Goal: Task Accomplishment & Management: Use online tool/utility

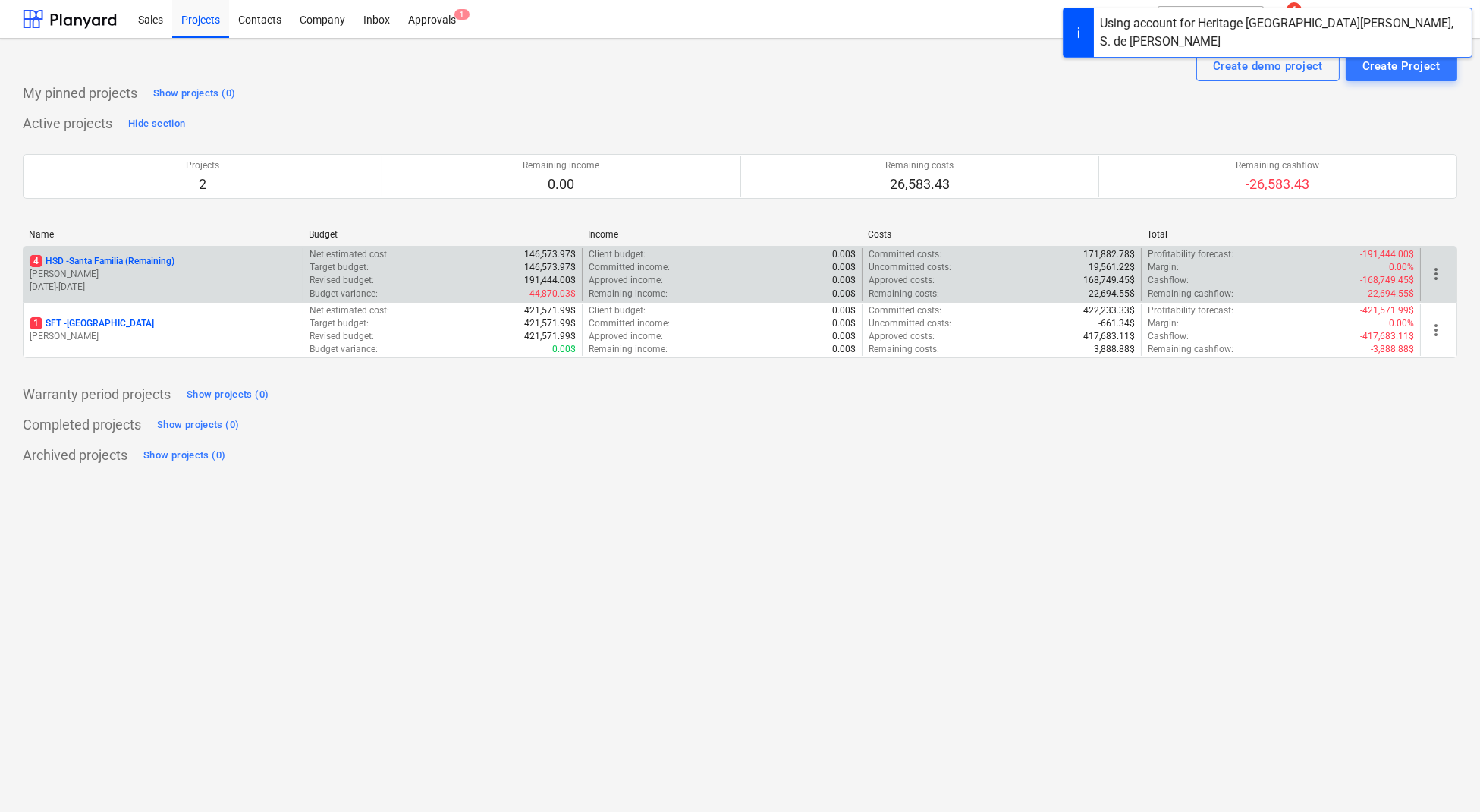
click at [176, 269] on p "[PERSON_NAME]" at bounding box center [163, 274] width 267 height 13
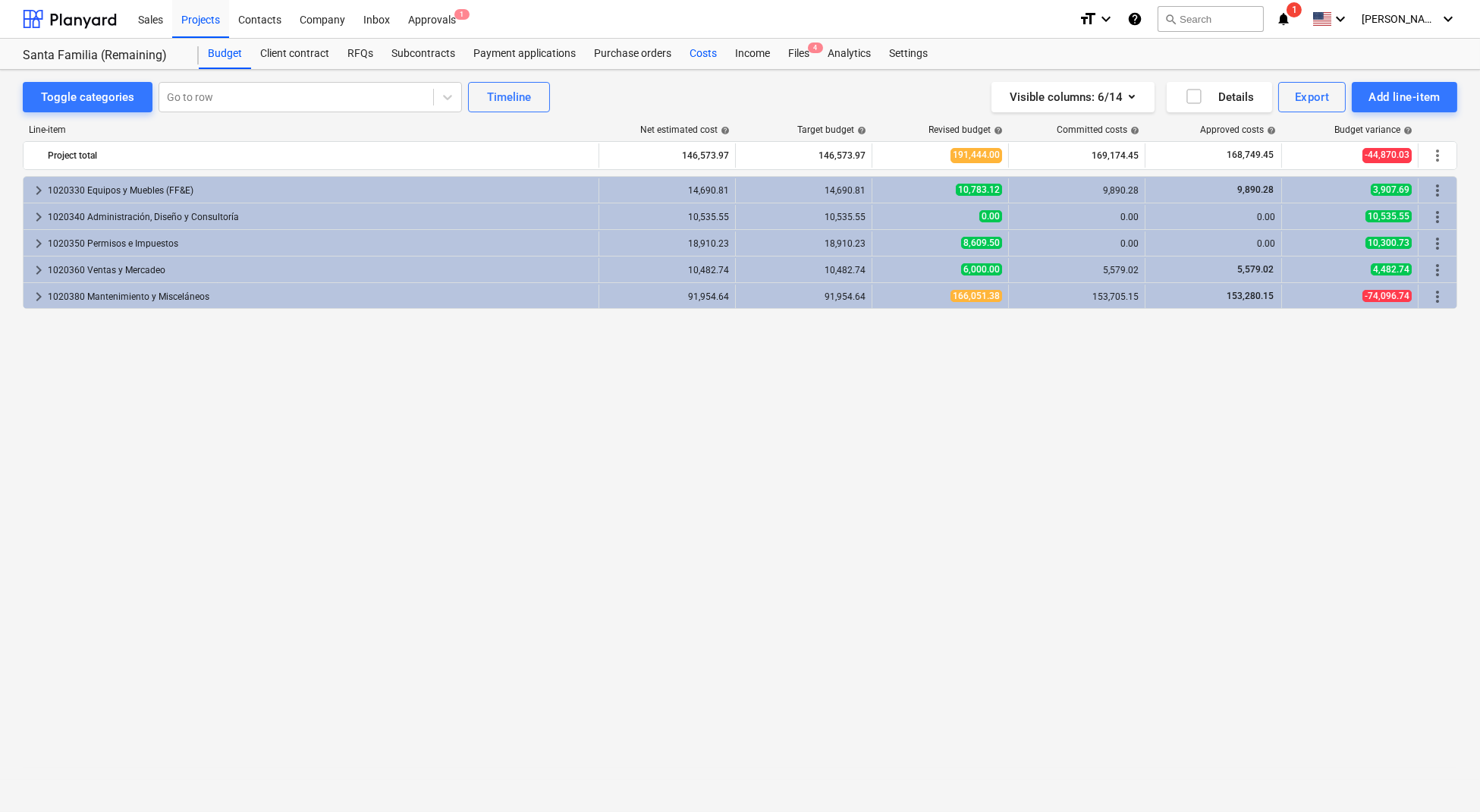
click at [703, 54] on div "Costs" at bounding box center [703, 54] width 45 height 31
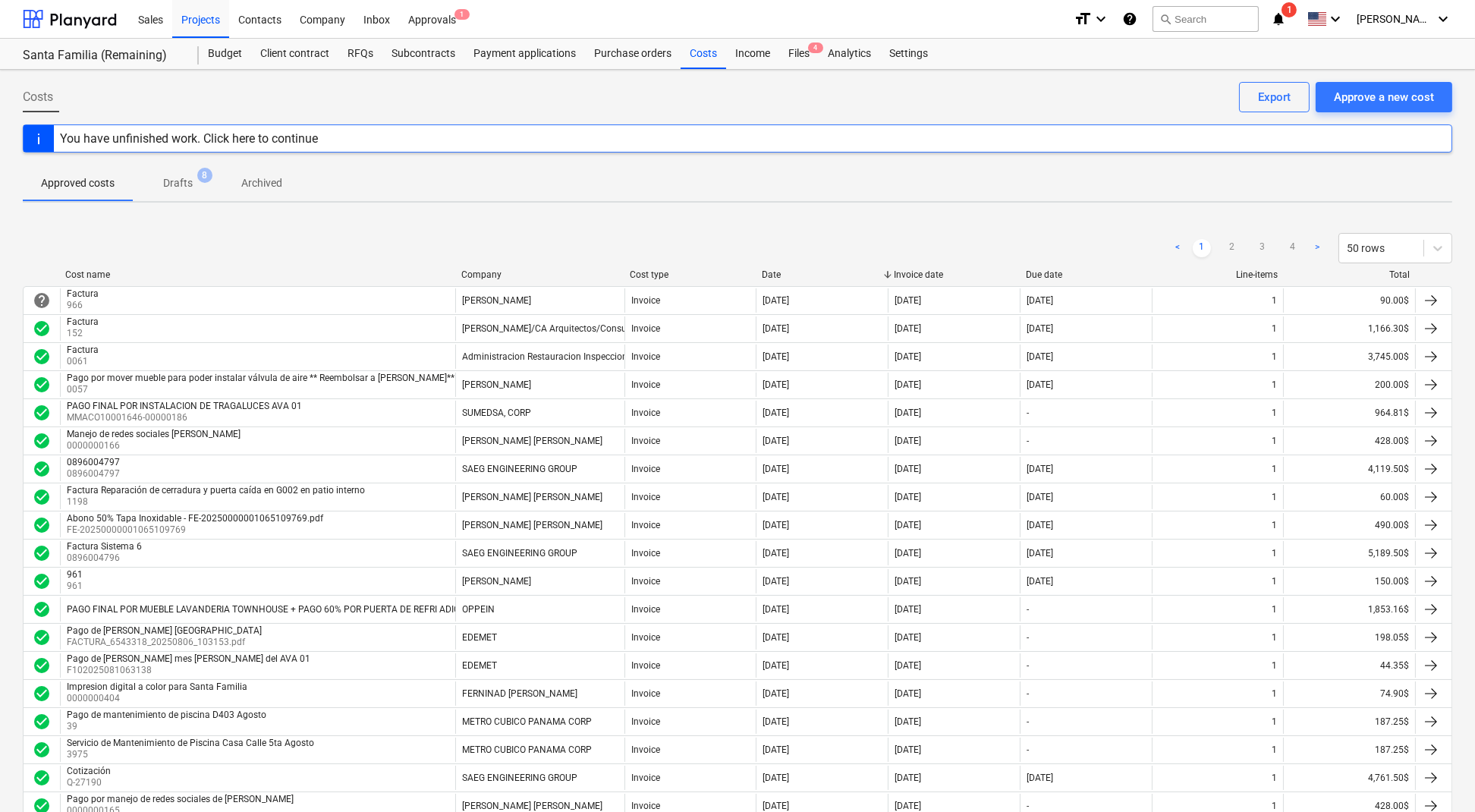
click at [500, 271] on div "Company" at bounding box center [540, 275] width 157 height 11
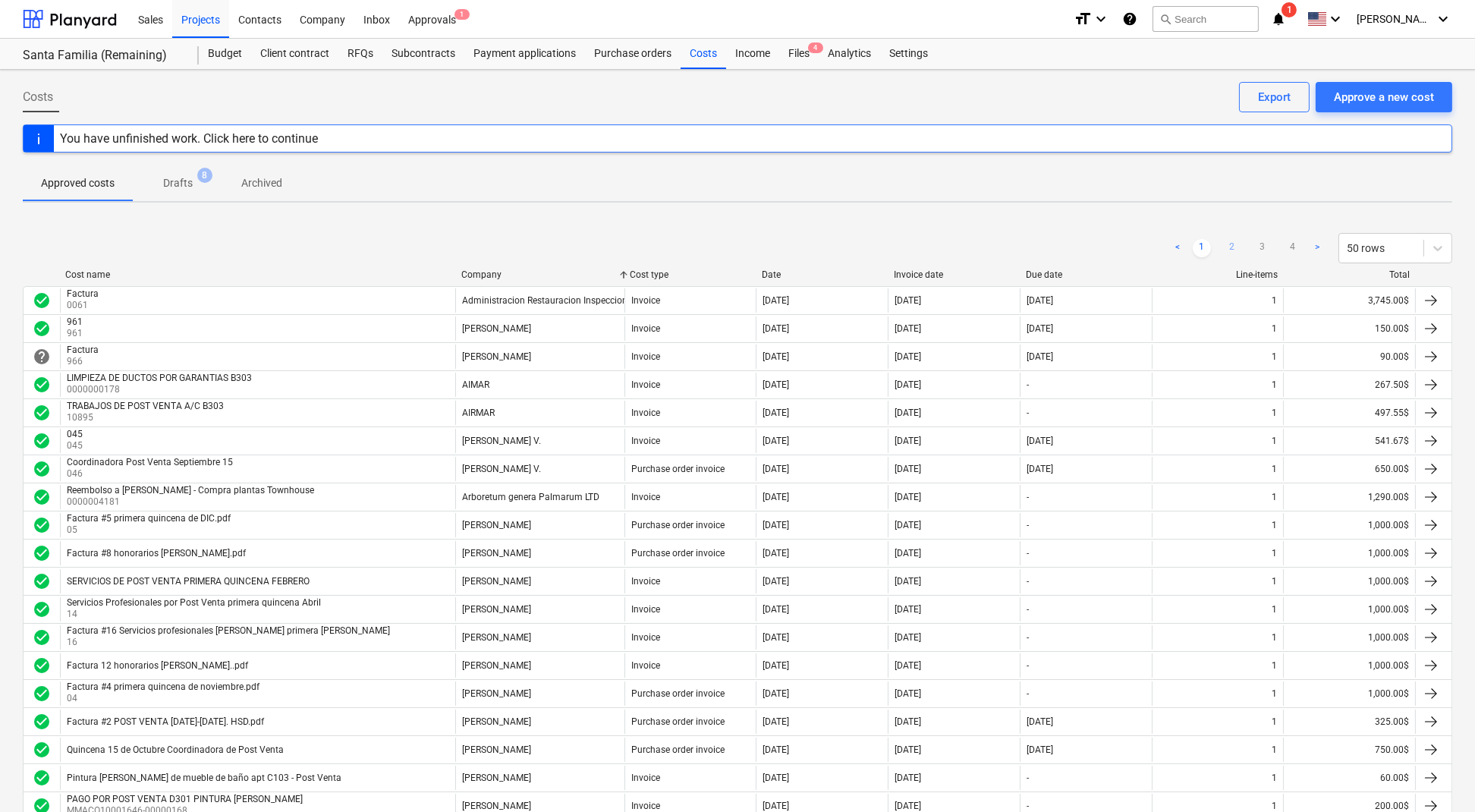
click at [1235, 249] on link "2" at bounding box center [1233, 248] width 18 height 18
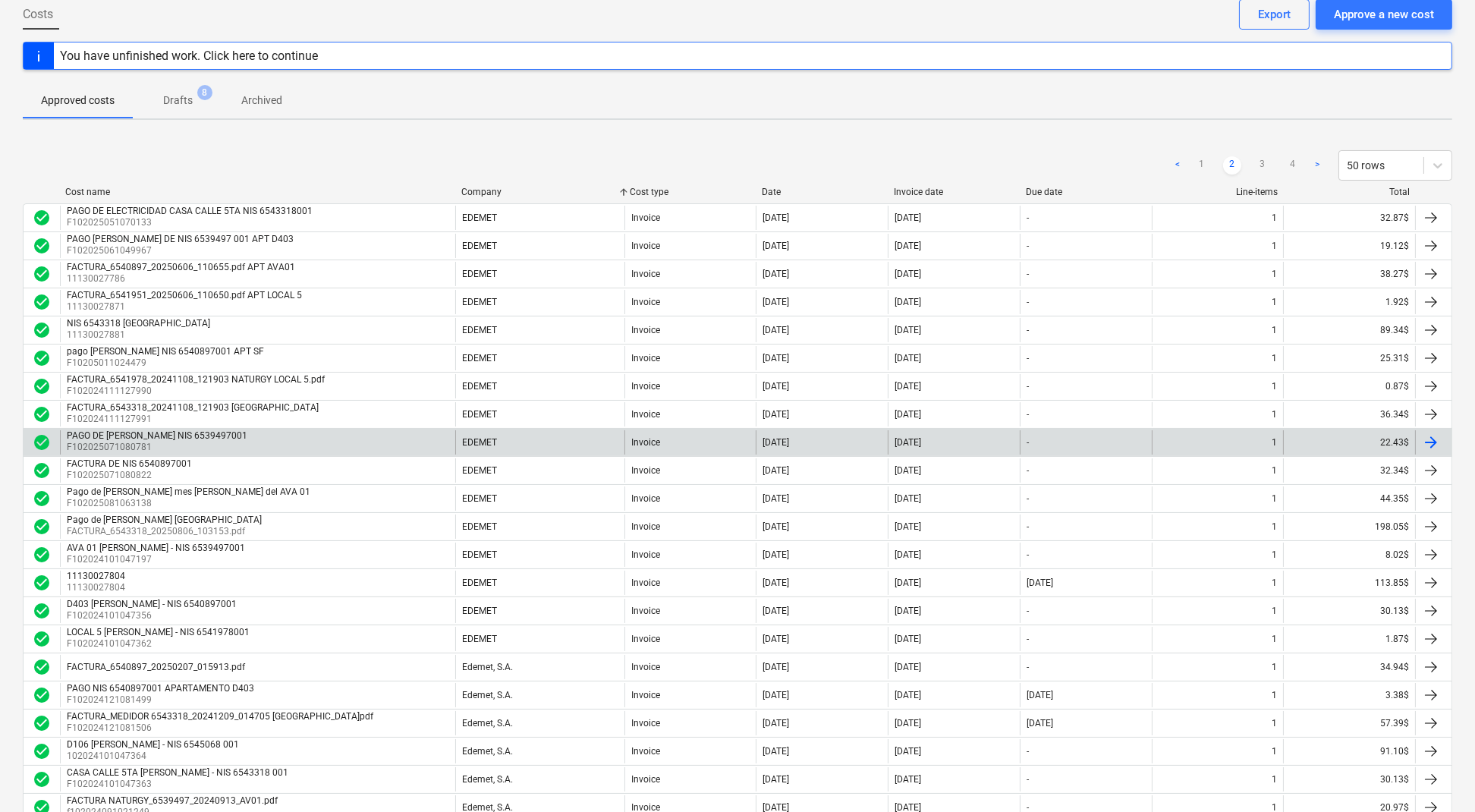
scroll to position [252, 0]
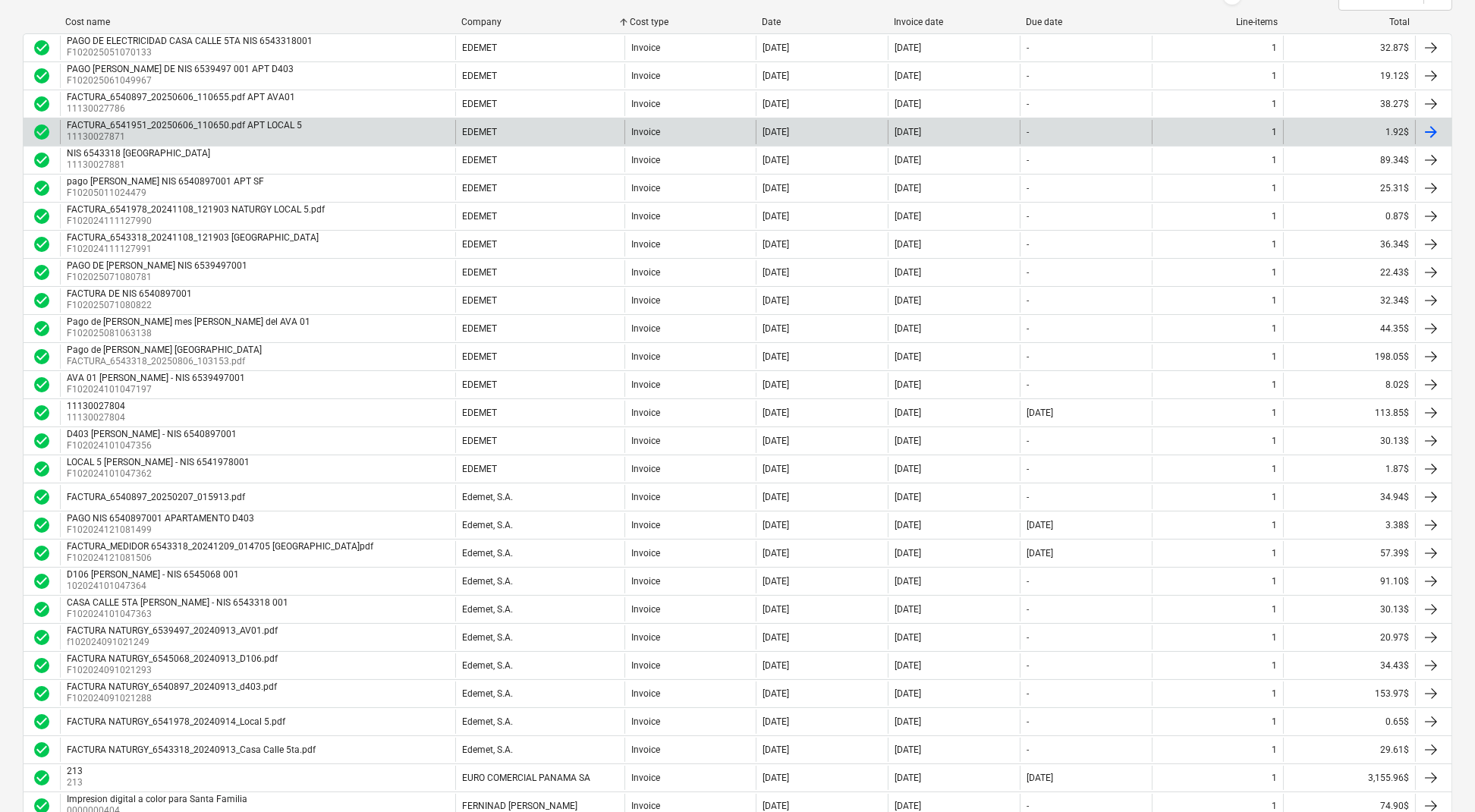
click at [280, 131] on p "11130027871" at bounding box center [186, 136] width 239 height 13
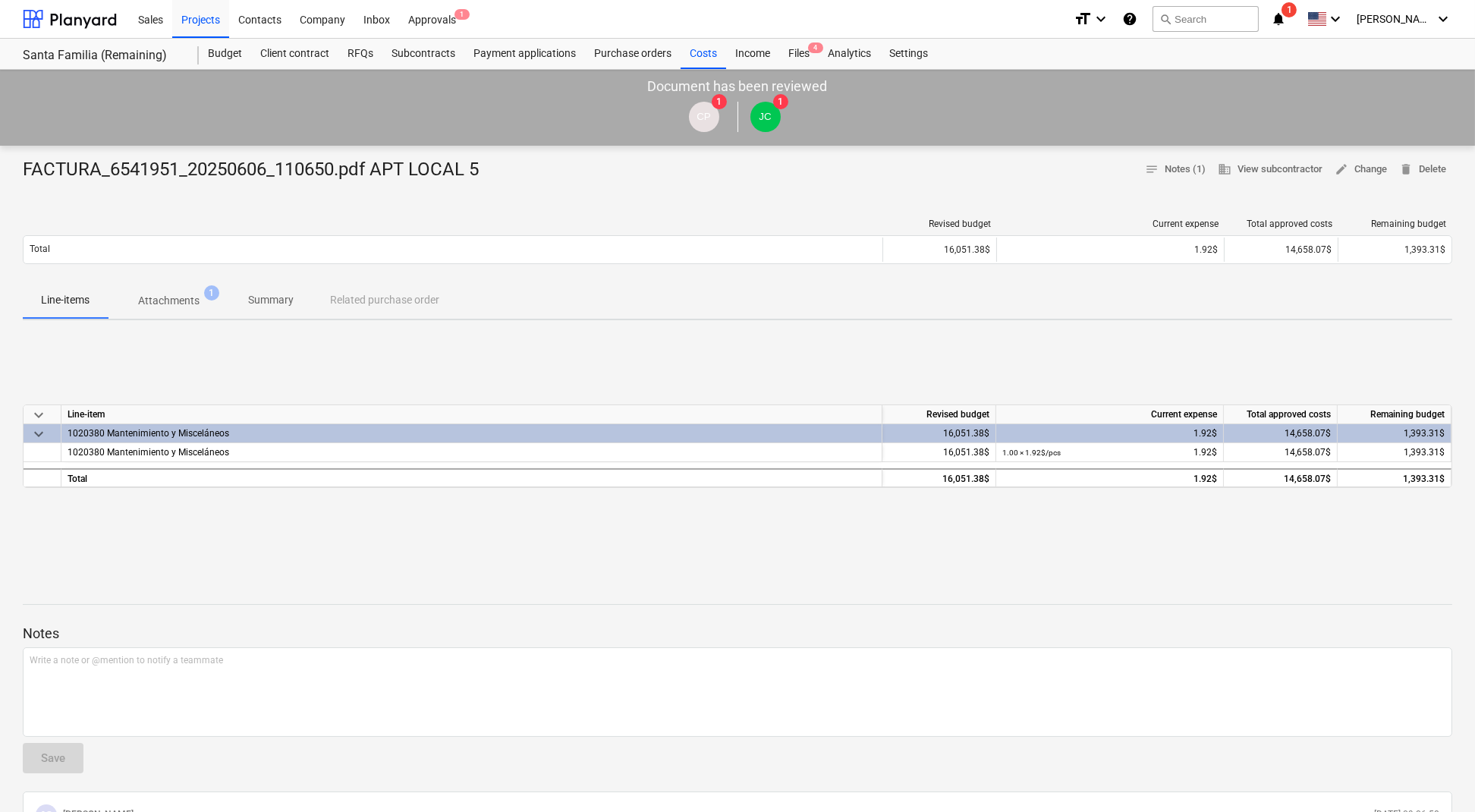
click at [183, 293] on p "Attachments" at bounding box center [169, 301] width 61 height 16
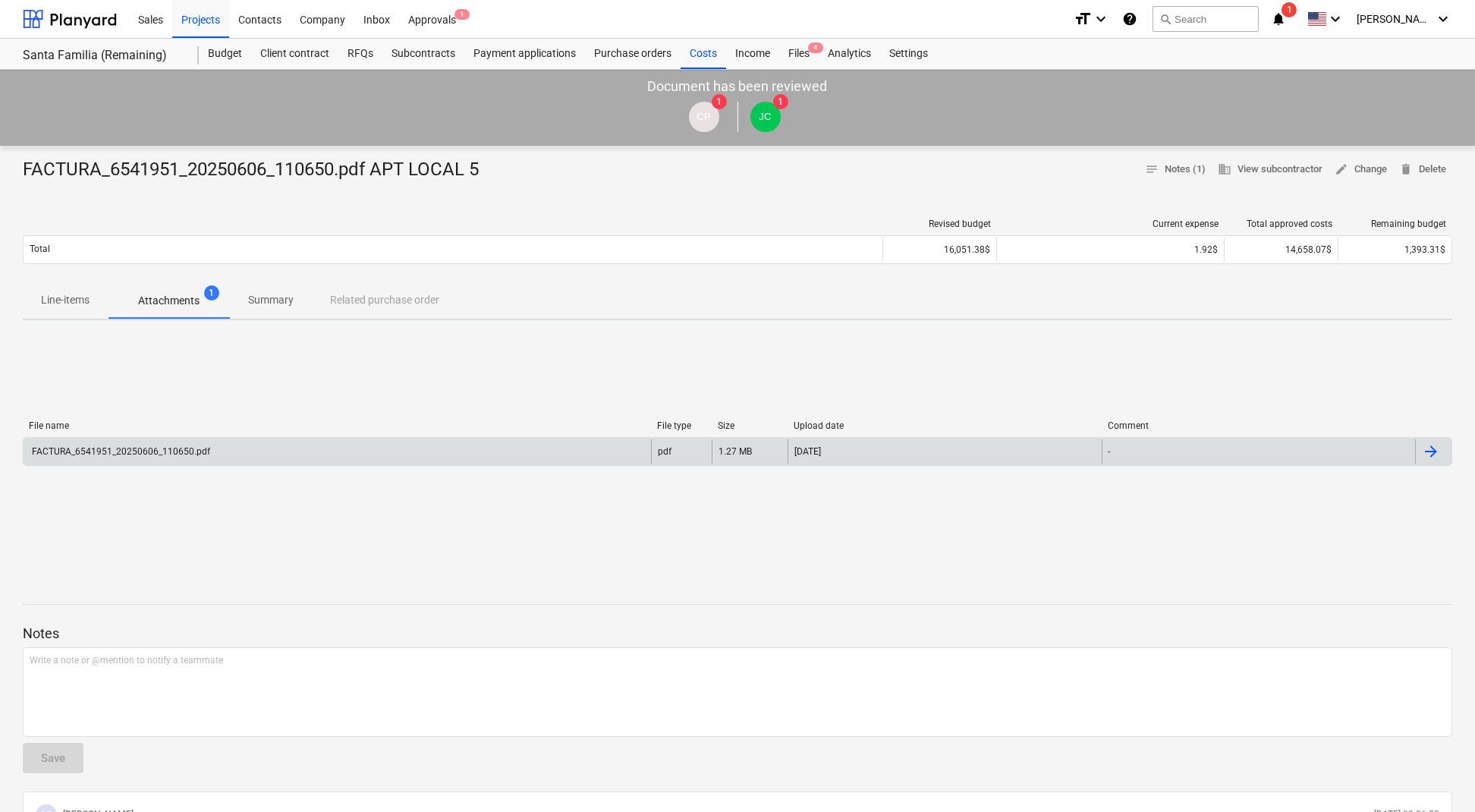
click at [167, 453] on div "FACTURA_6541951_20250606_110650.pdf" at bounding box center [120, 452] width 180 height 11
